Goal: Find contact information: Find contact information

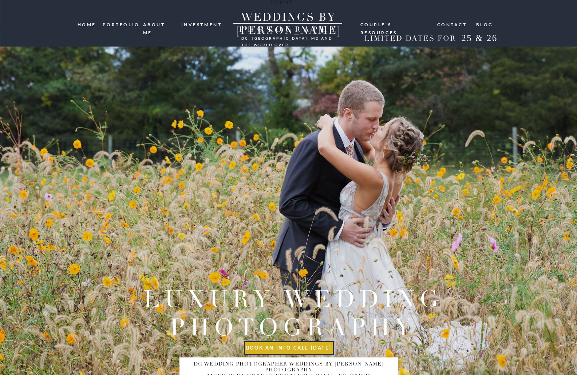
click at [459, 25] on nav "Contact" at bounding box center [452, 24] width 31 height 7
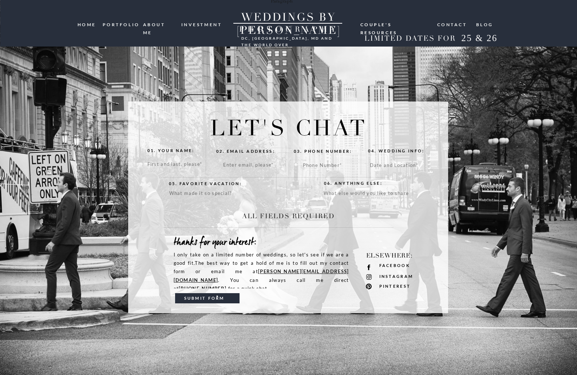
click at [154, 26] on nav "ABOUT ME" at bounding box center [159, 24] width 33 height 7
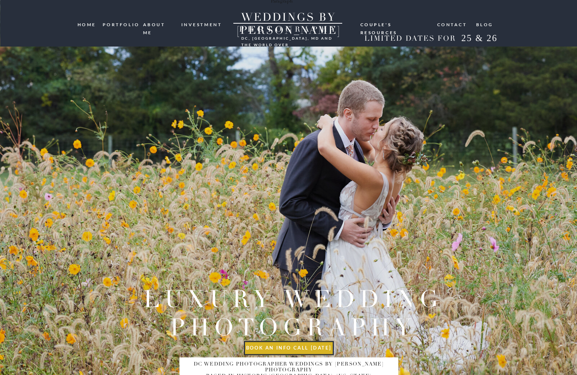
scroll to position [607, 0]
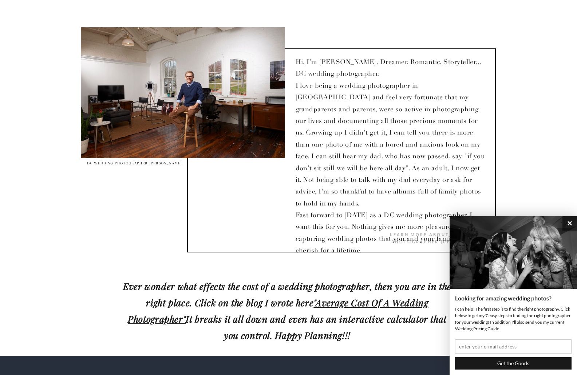
click at [570, 224] on button "×" at bounding box center [569, 223] width 15 height 15
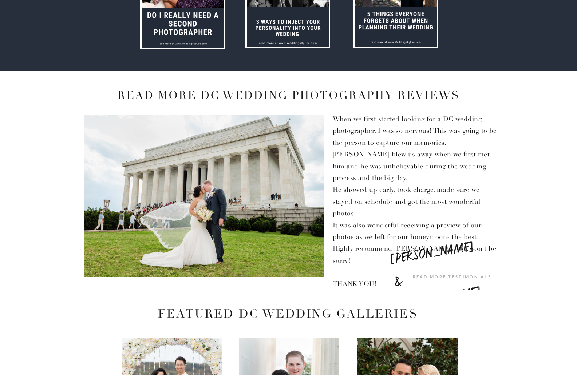
scroll to position [1083, 0]
